Goal: Transaction & Acquisition: Purchase product/service

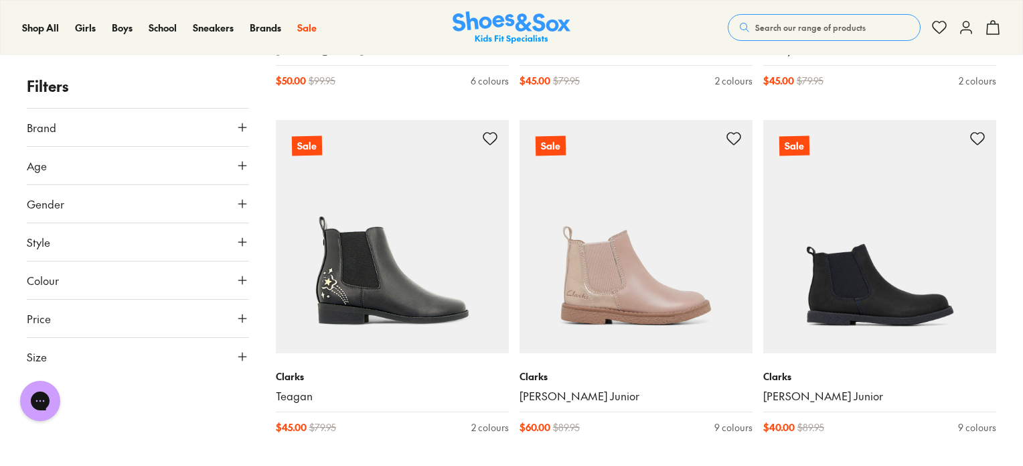
click at [161, 270] on button "Colour" at bounding box center [138, 280] width 222 height 38
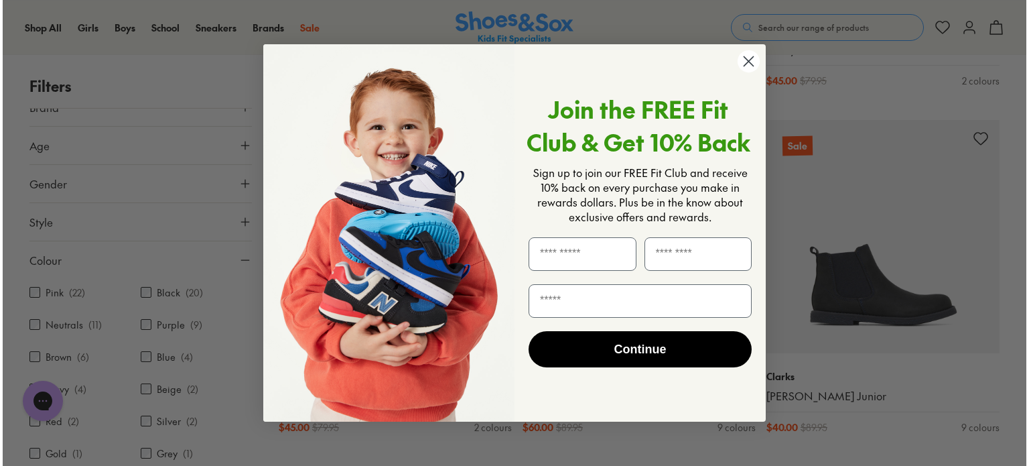
scroll to position [1541, 0]
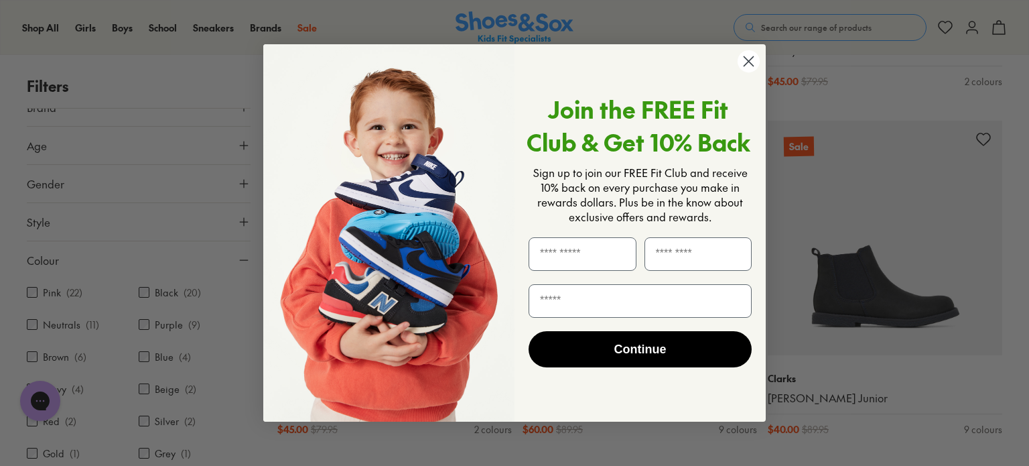
click at [750, 72] on circle "Close dialog" at bounding box center [748, 61] width 22 height 22
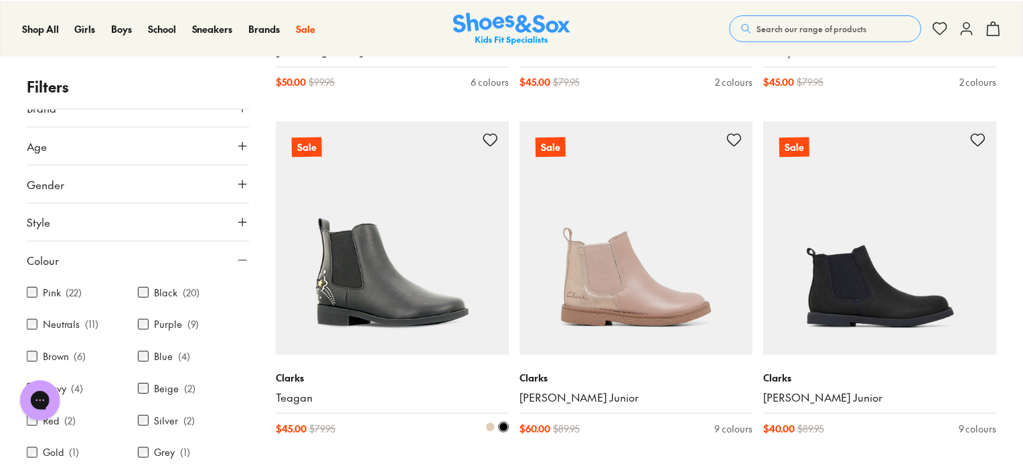
scroll to position [1536, 0]
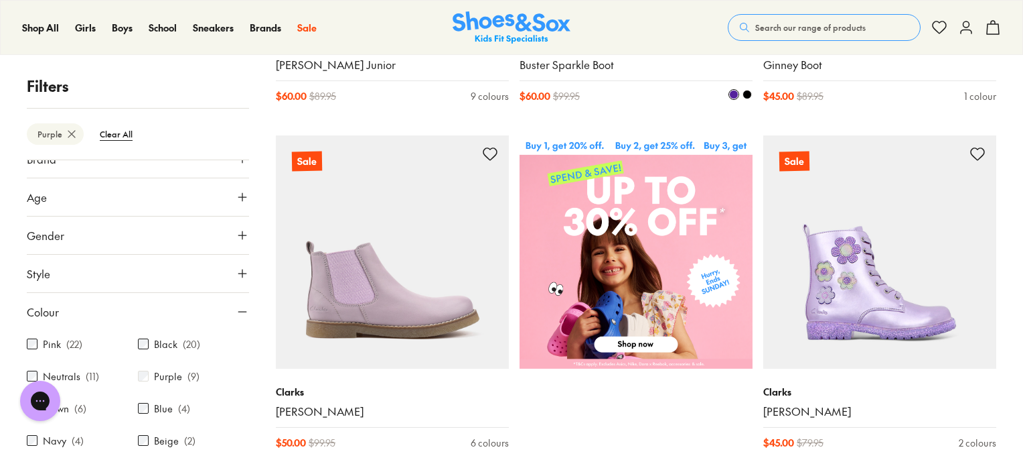
scroll to position [482, 0]
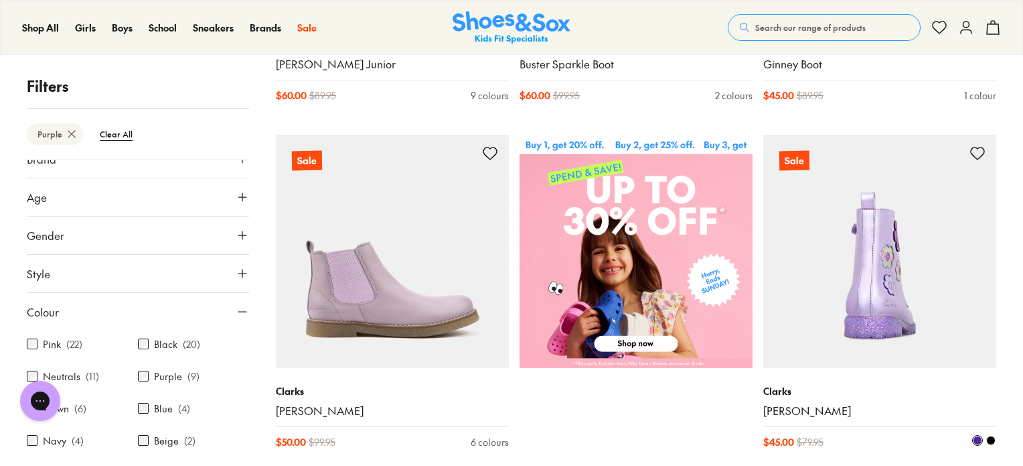
click at [879, 313] on img at bounding box center [880, 251] width 233 height 233
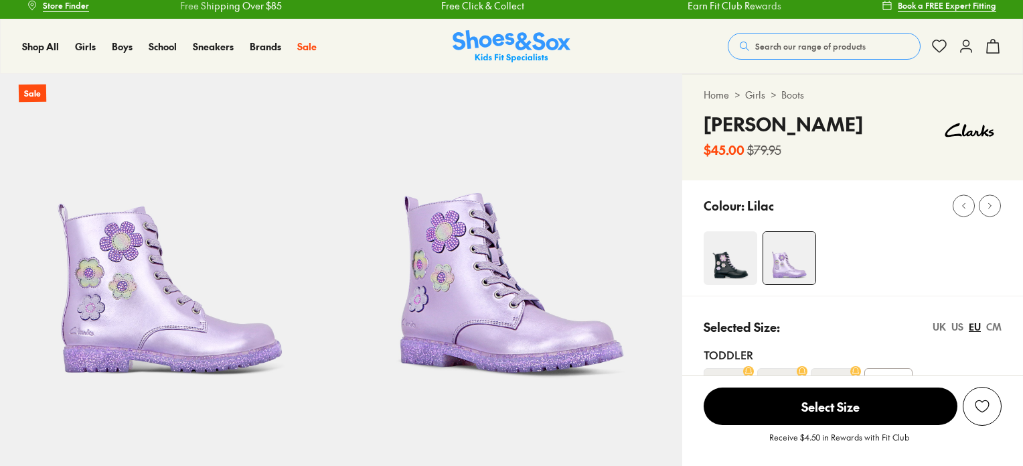
scroll to position [37, 0]
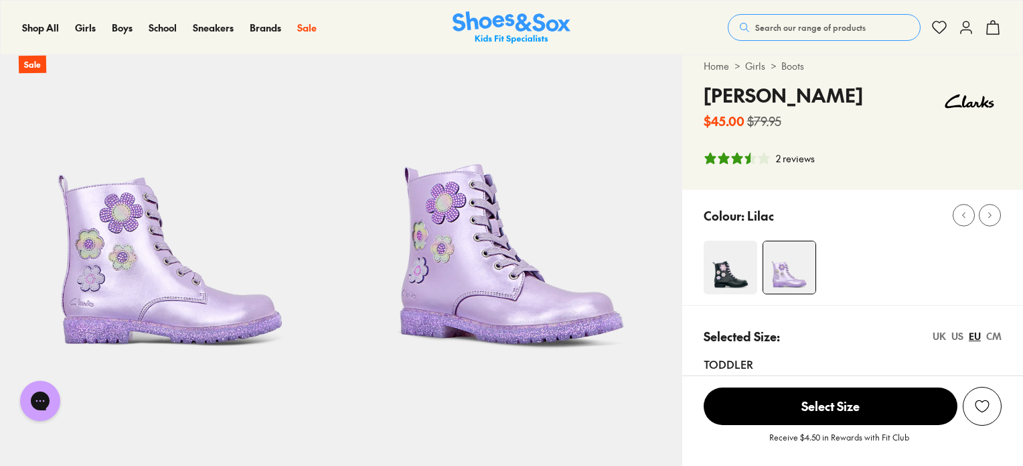
select select "*"
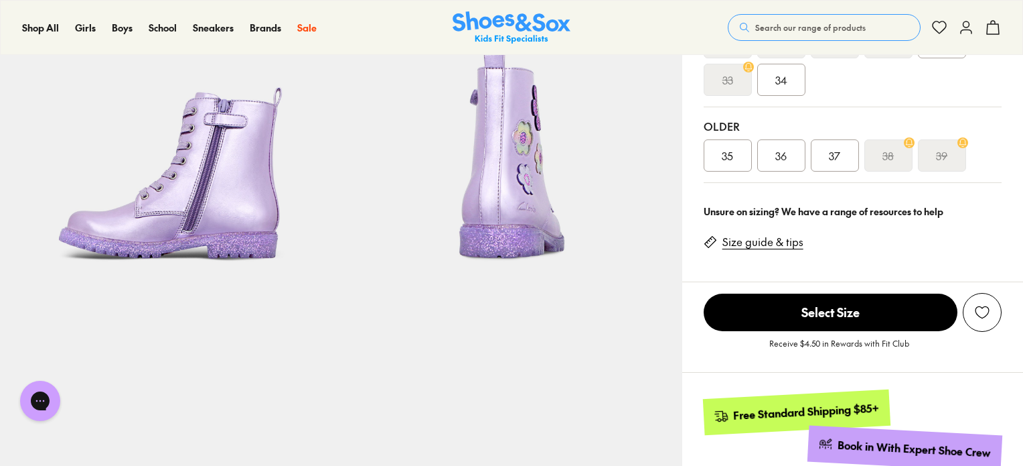
scroll to position [374, 0]
